Goal: Information Seeking & Learning: Learn about a topic

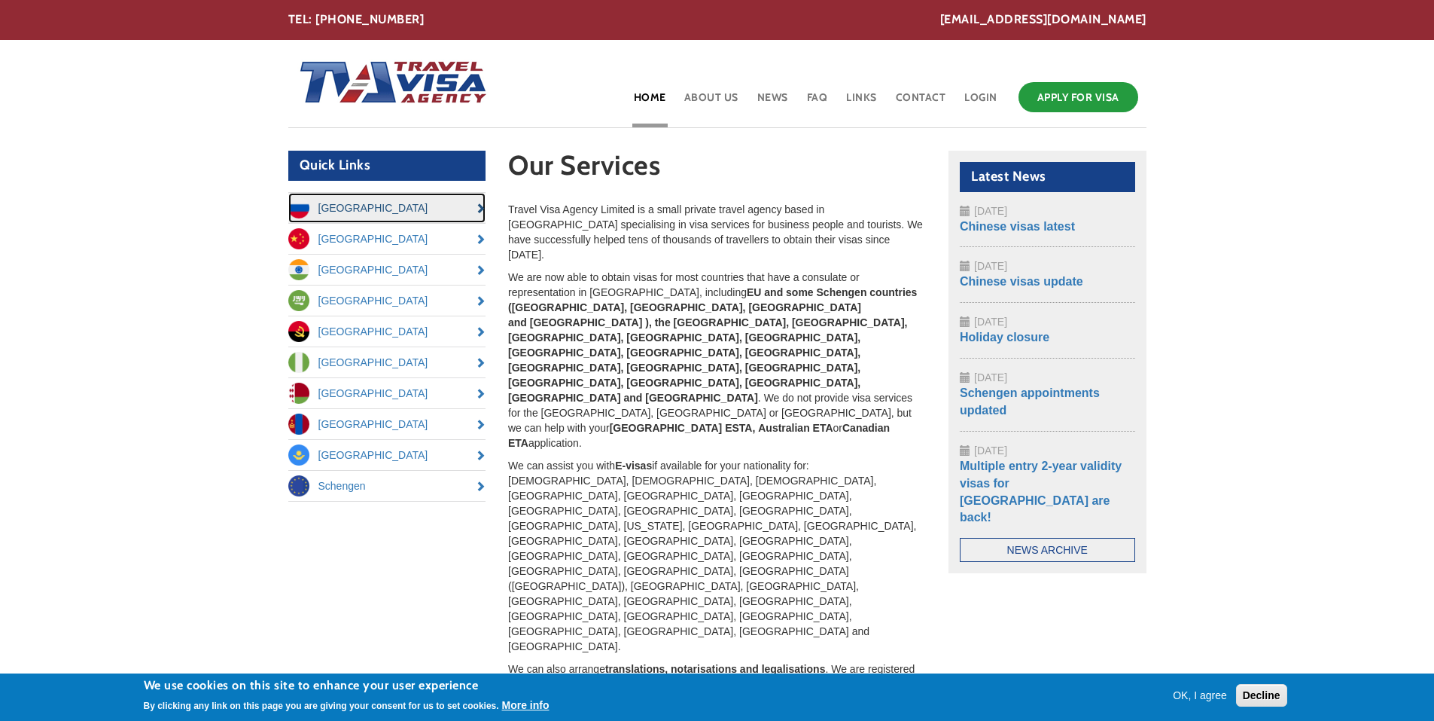
click at [455, 209] on link "[GEOGRAPHIC_DATA]" at bounding box center [387, 208] width 198 height 30
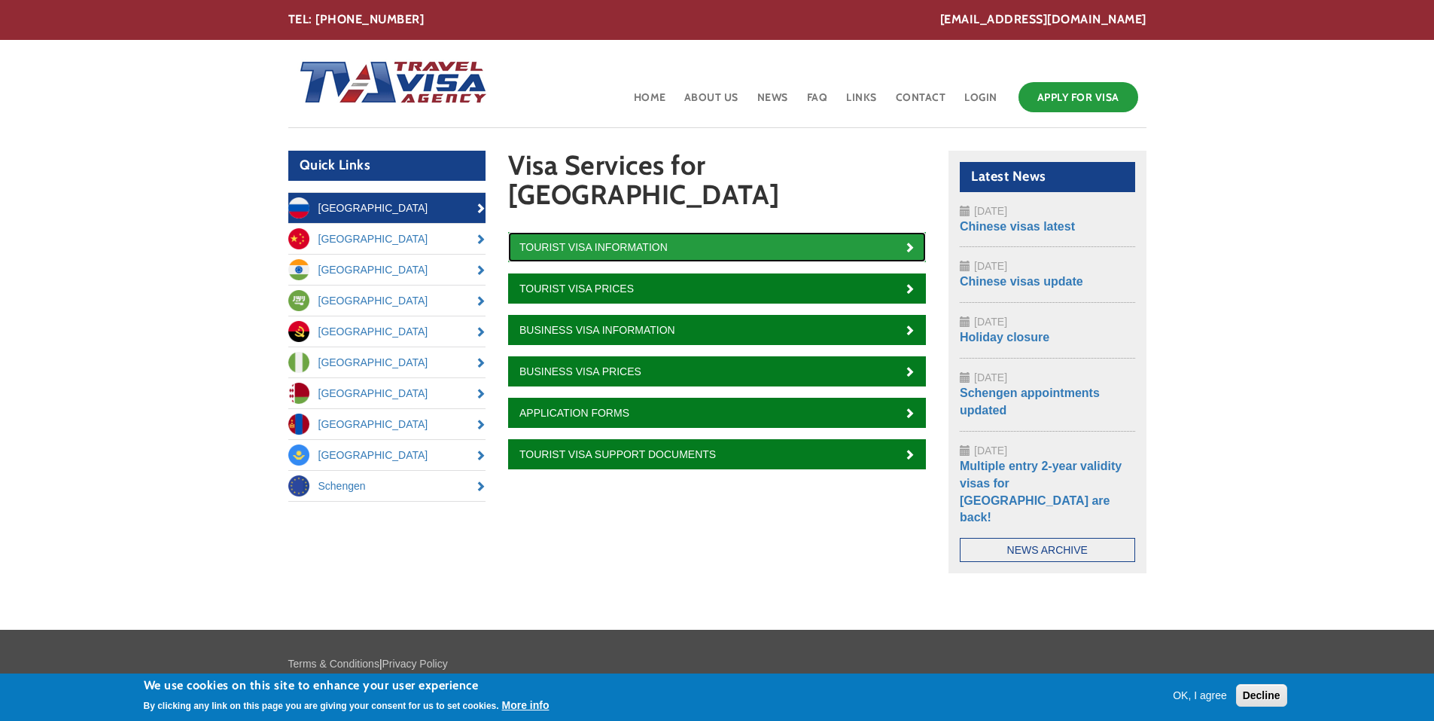
click at [672, 232] on link "Tourist Visa Information" at bounding box center [717, 247] width 418 height 30
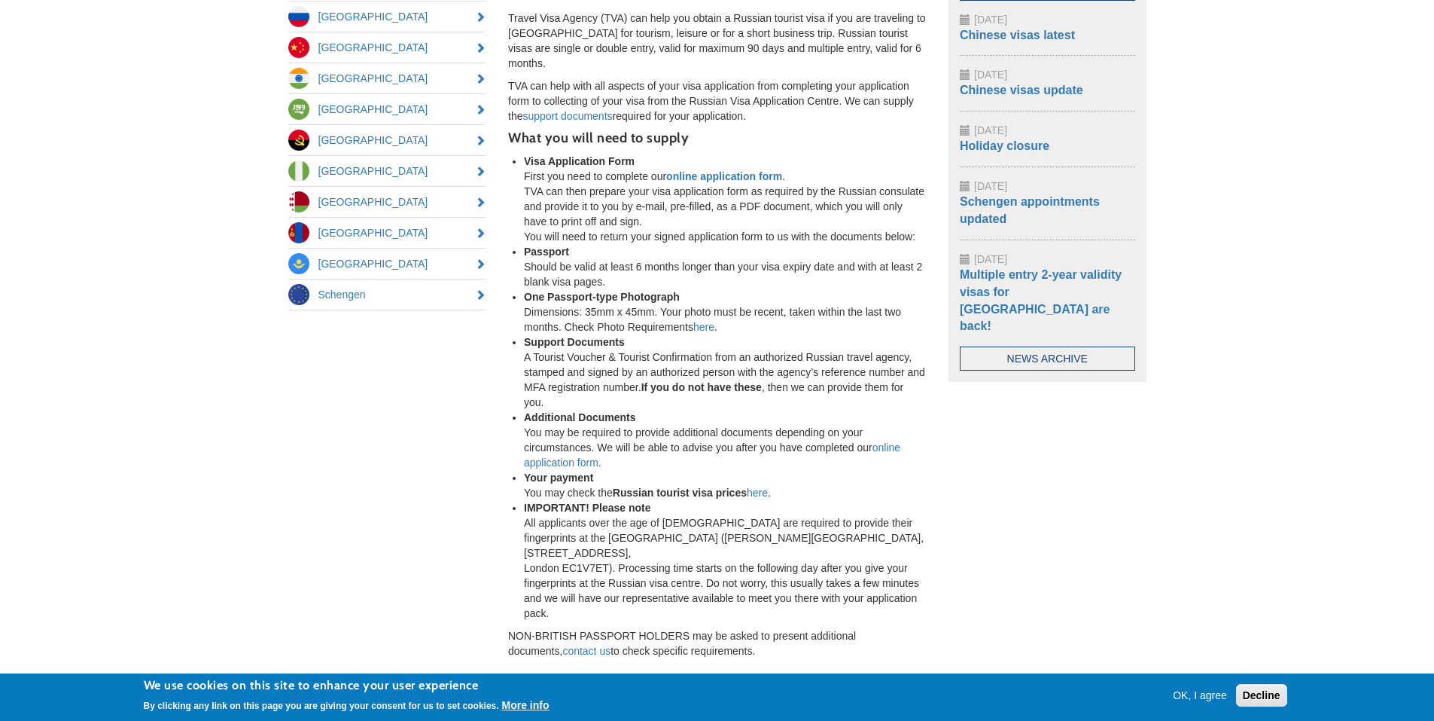
scroll to position [197, 0]
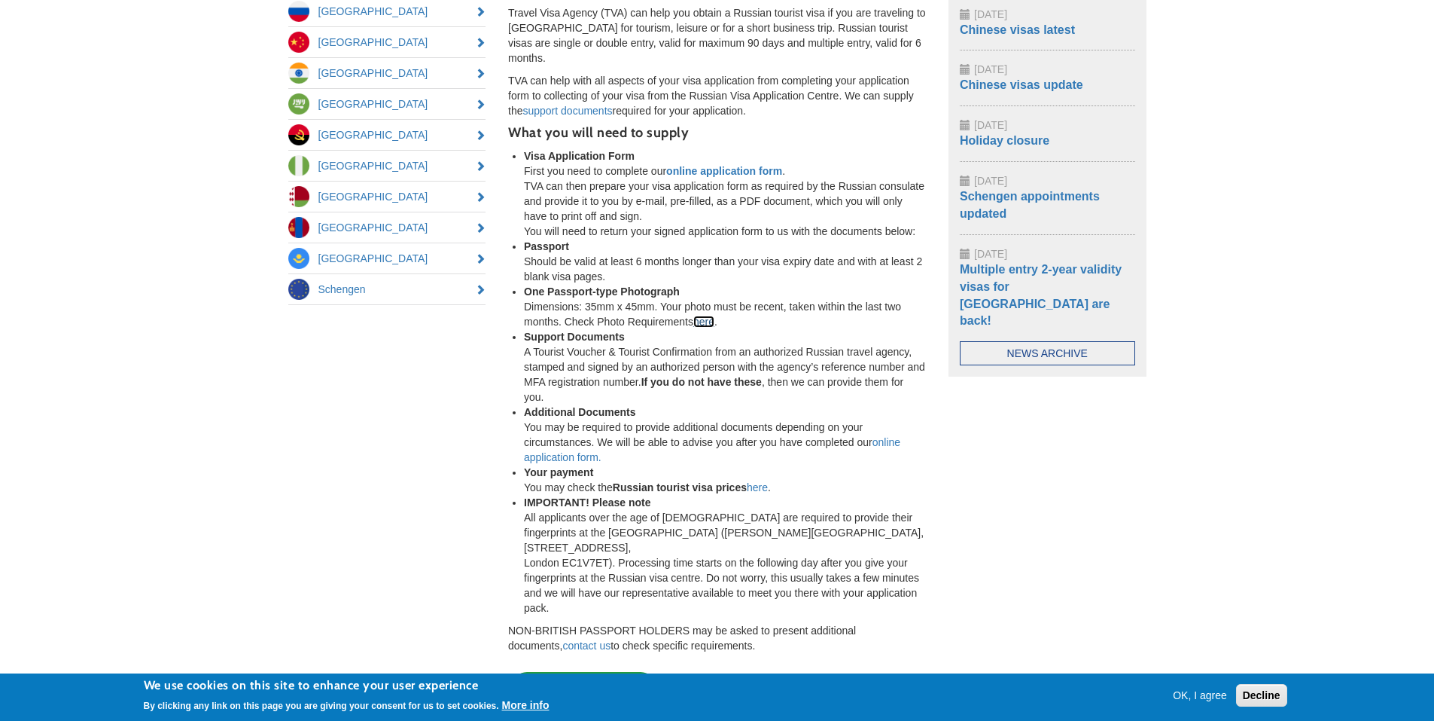
click at [707, 316] on link "here" at bounding box center [704, 322] width 21 height 12
click at [768, 481] on link "here" at bounding box center [757, 487] width 21 height 12
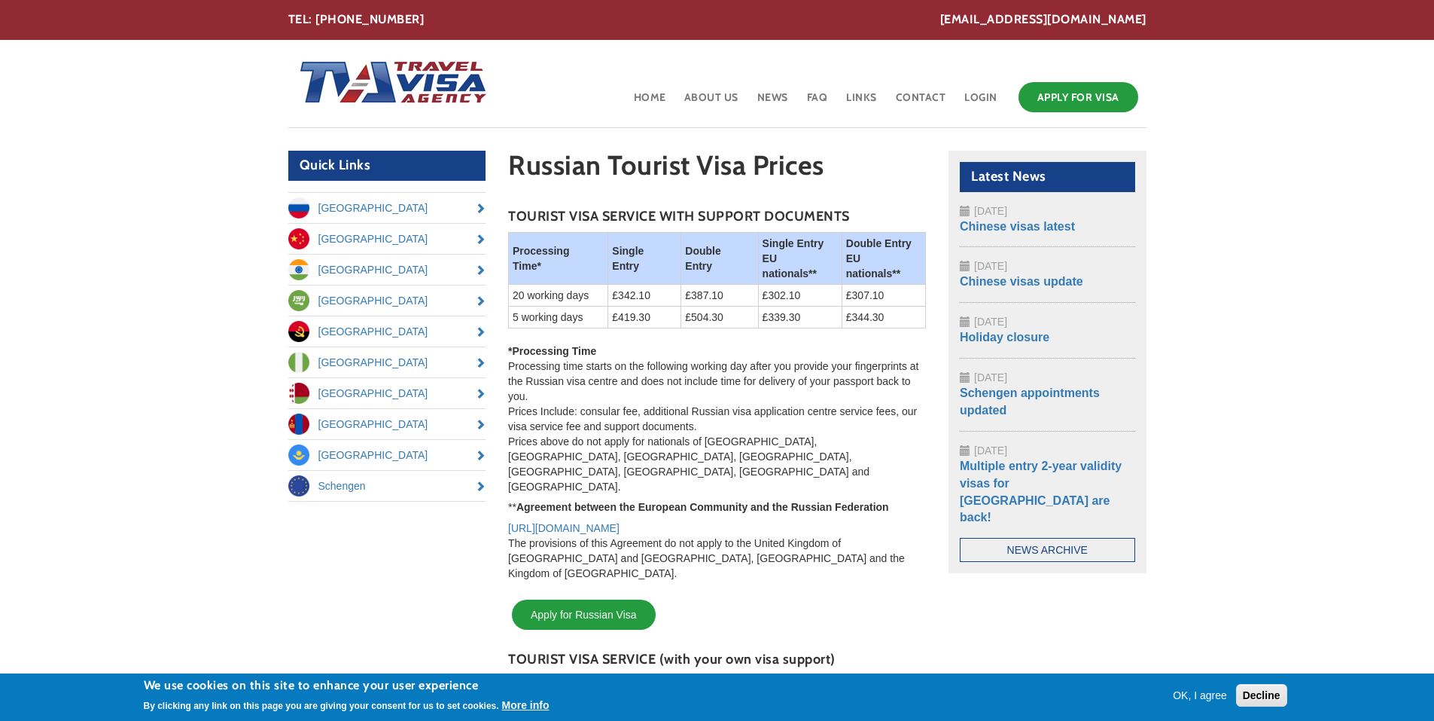
drag, startPoint x: 541, startPoint y: 400, endPoint x: 510, endPoint y: 372, distance: 41.6
click at [510, 372] on p "*Processing Time Processing time starts on the following working day after you …" at bounding box center [717, 418] width 418 height 151
click at [565, 389] on p "*Processing Time Processing time starts on the following working day after you …" at bounding box center [717, 418] width 418 height 151
